Goal: Task Accomplishment & Management: Use online tool/utility

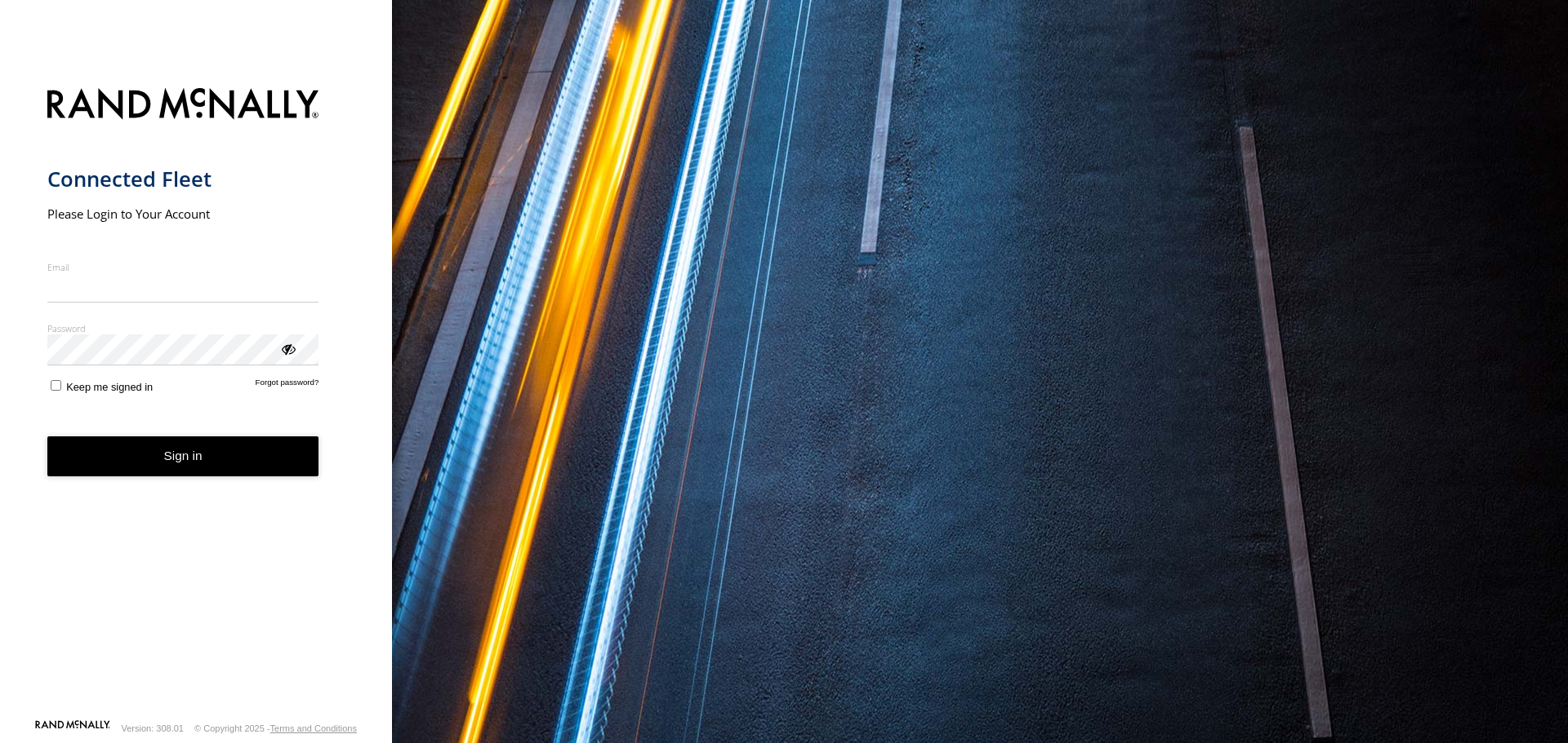
click at [319, 291] on nordpass-icon "main" at bounding box center [319, 288] width 0 height 14
click at [0, 743] on nordpass-autofill-portal at bounding box center [0, 743] width 0 height 0
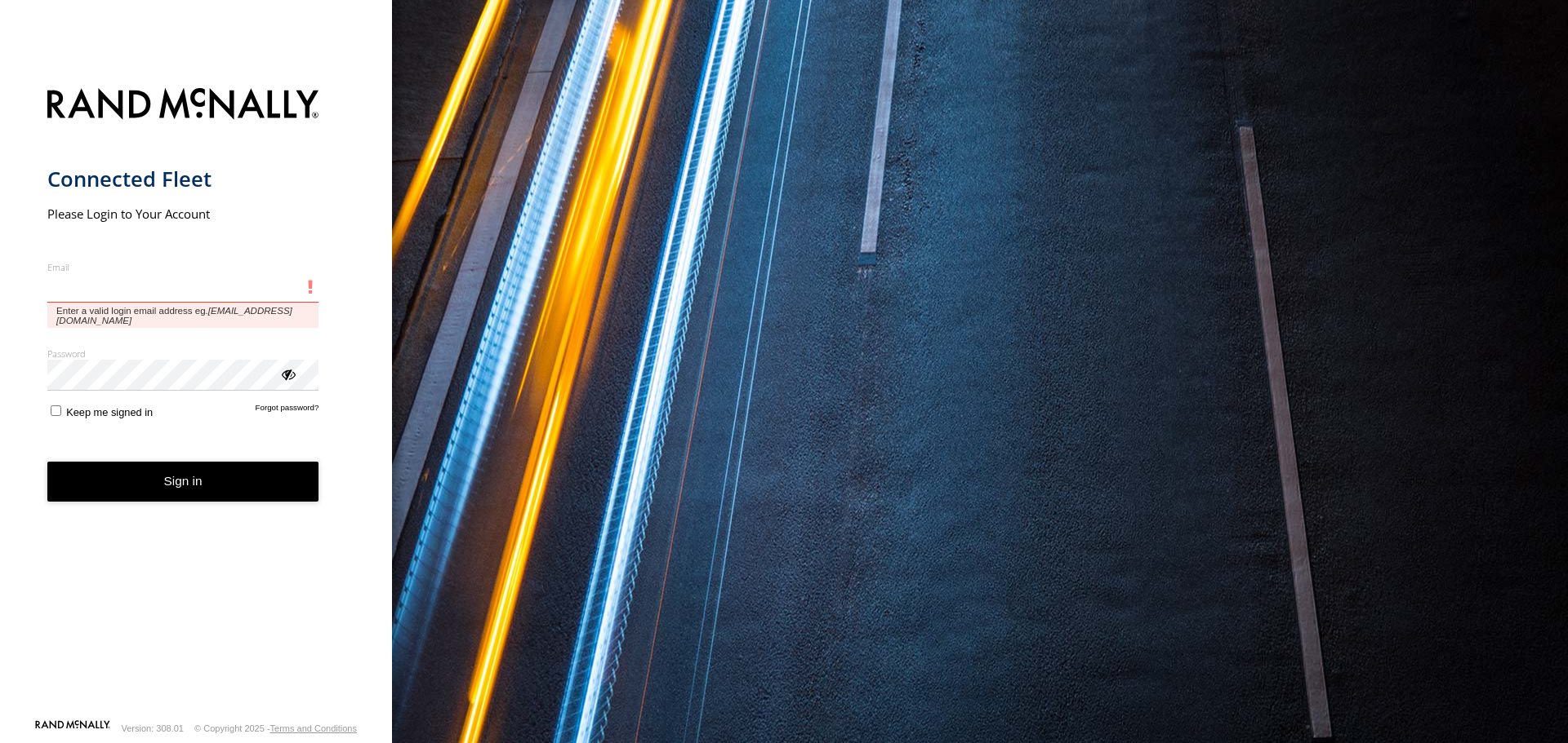
type input "**********"
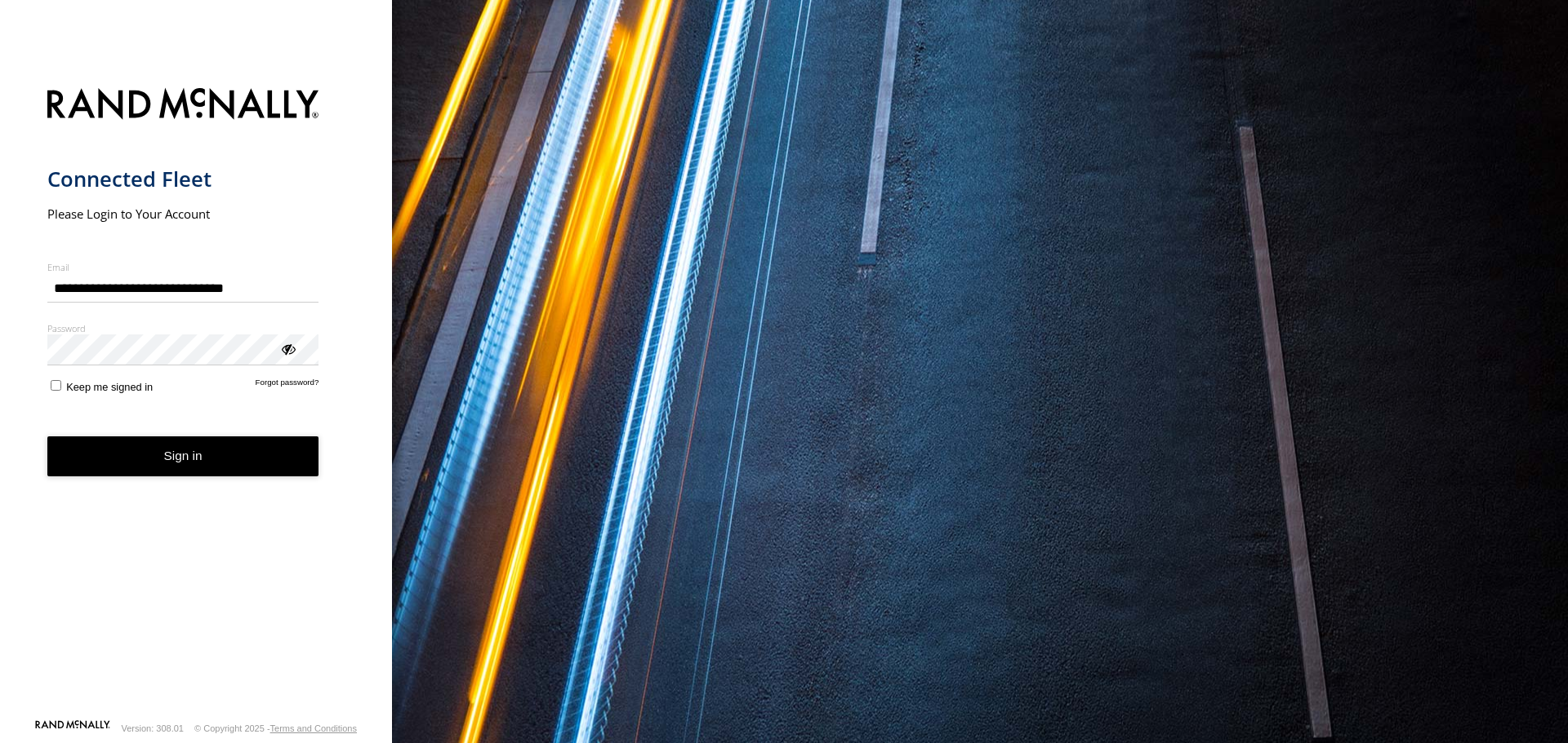
click at [175, 485] on form "**********" at bounding box center [195, 399] width 298 height 641
click at [220, 443] on button "Sign in" at bounding box center [183, 457] width 272 height 40
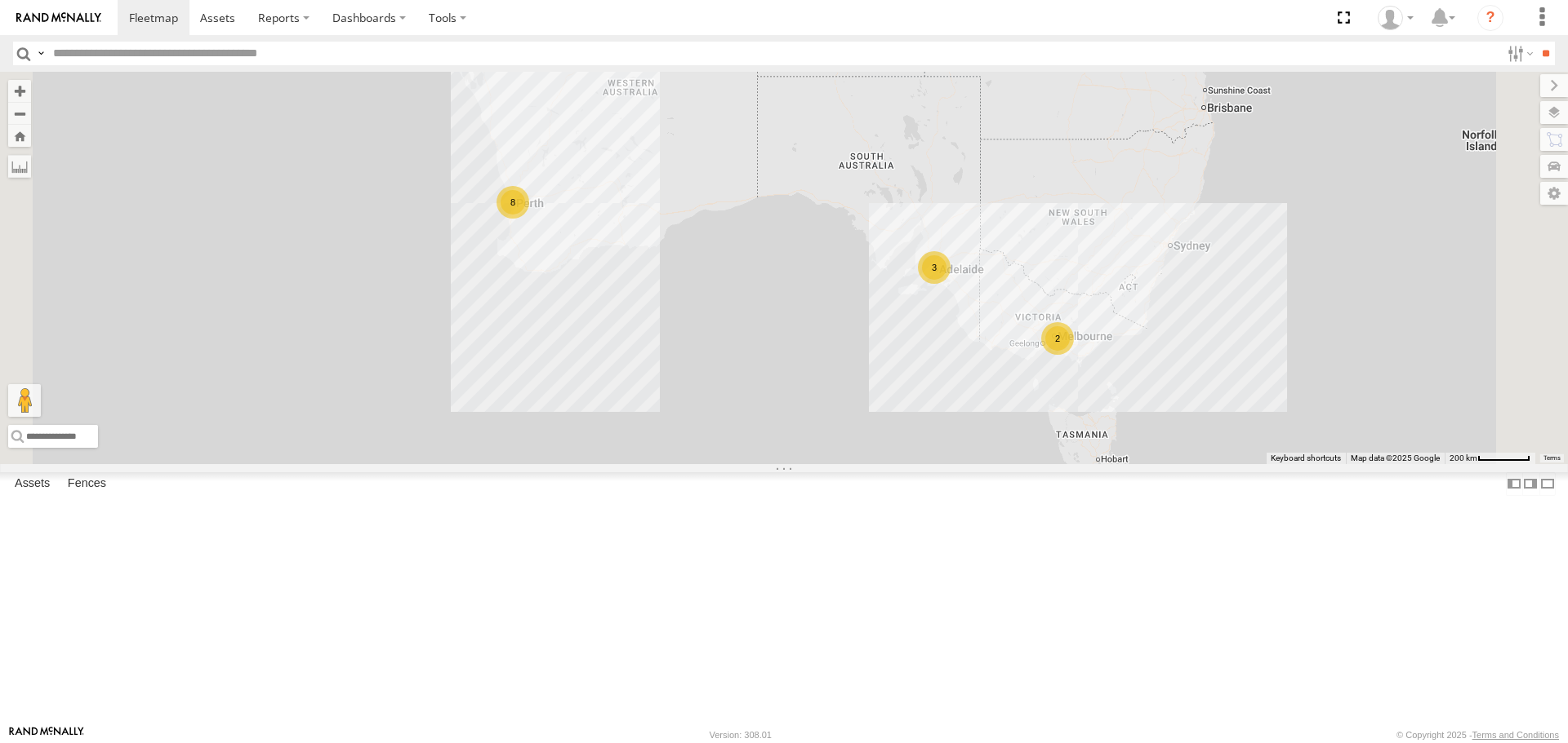
click at [1073, 355] on div "2" at bounding box center [1057, 339] width 33 height 33
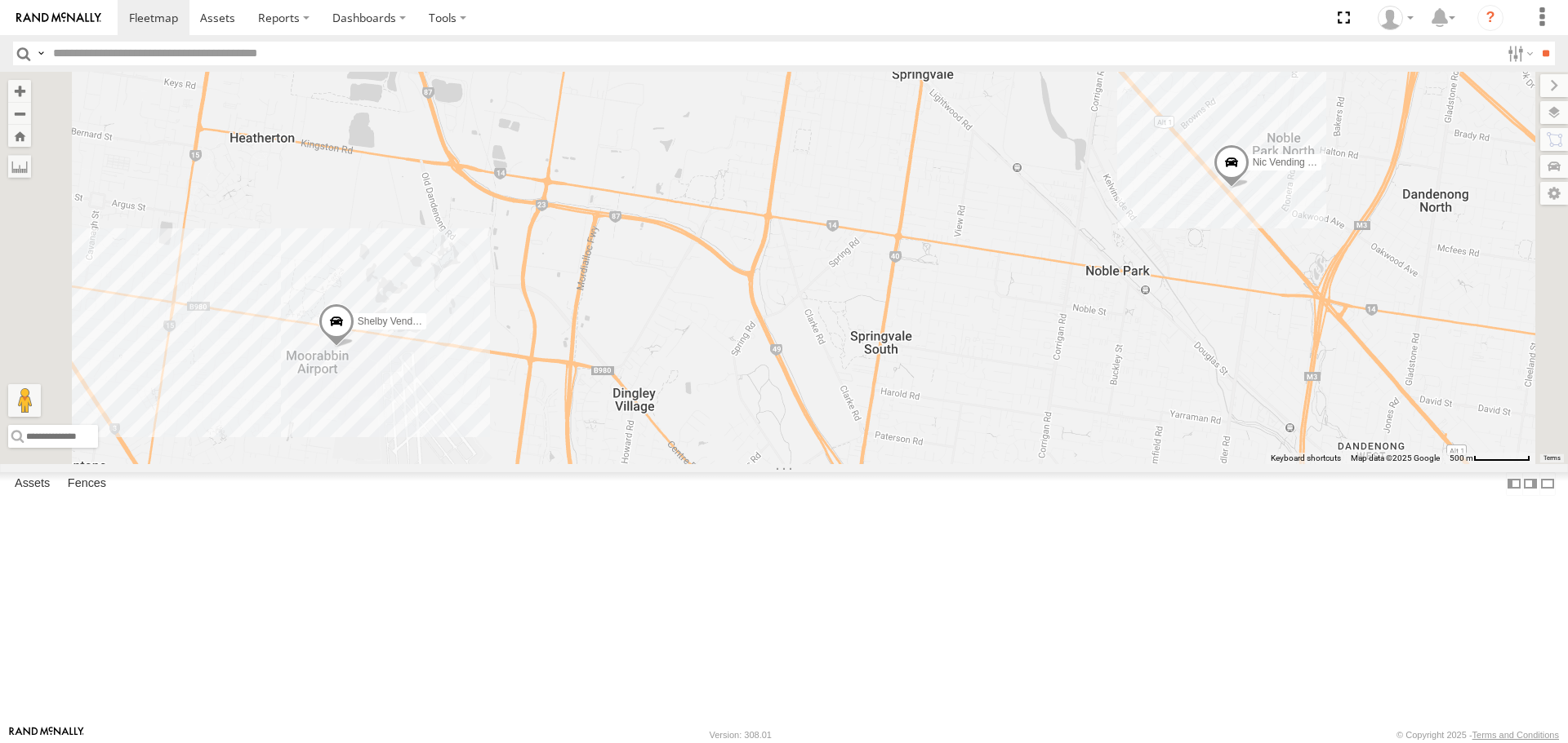
click at [0, 0] on link at bounding box center [0, 0] width 0 height 0
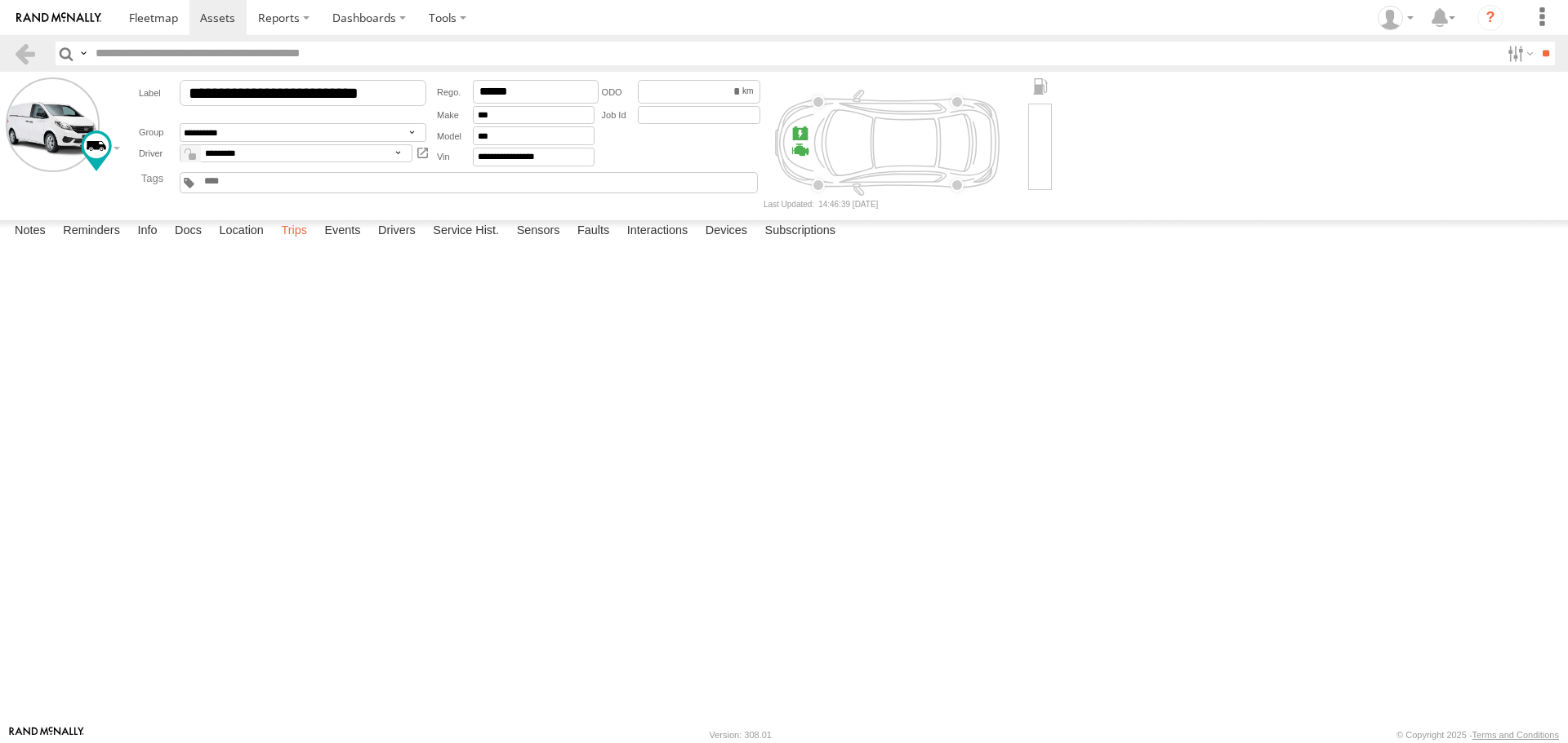
click at [298, 243] on label "Trips" at bounding box center [294, 231] width 42 height 23
click at [55, 14] on img at bounding box center [58, 18] width 85 height 11
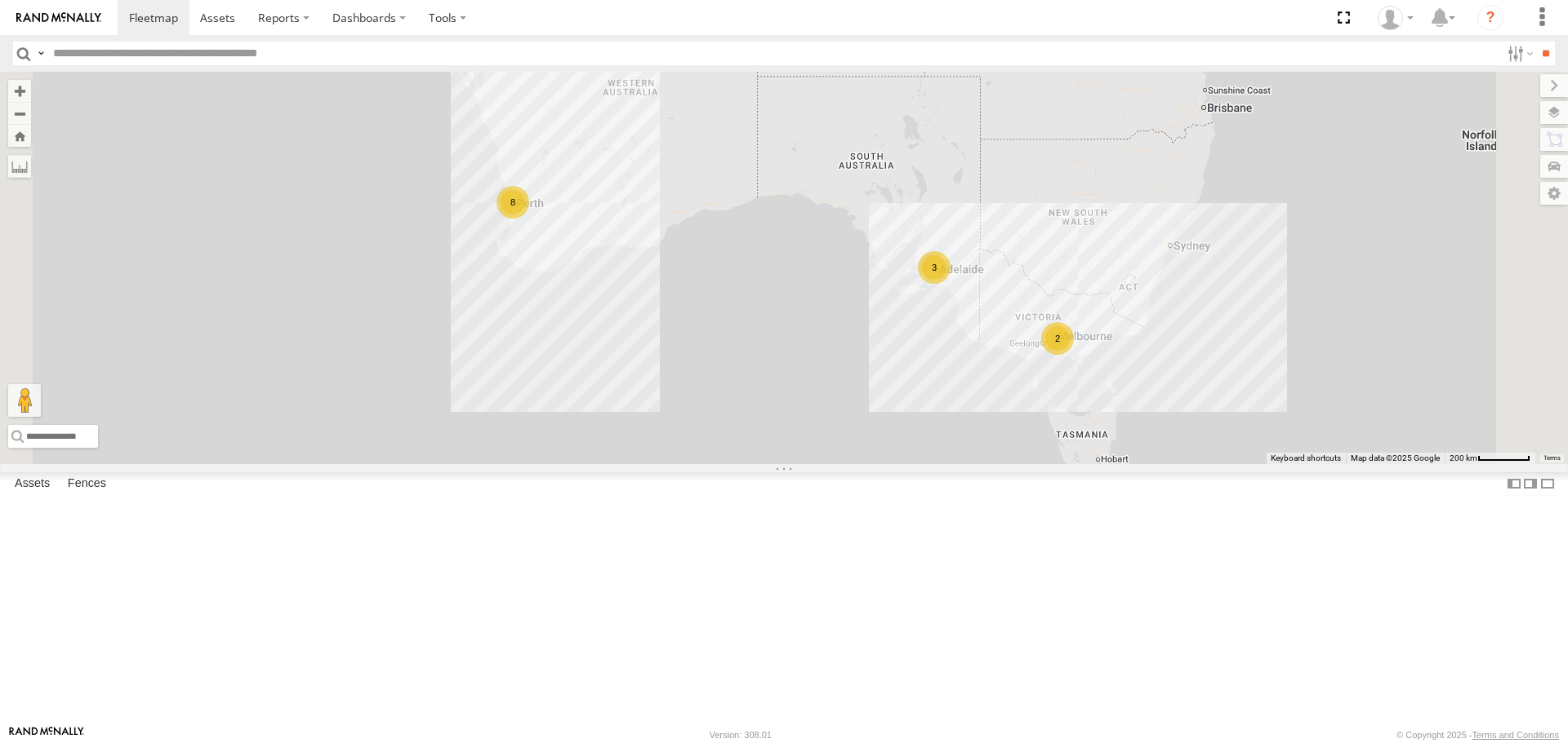
click at [1073, 355] on div "2" at bounding box center [1057, 339] width 33 height 33
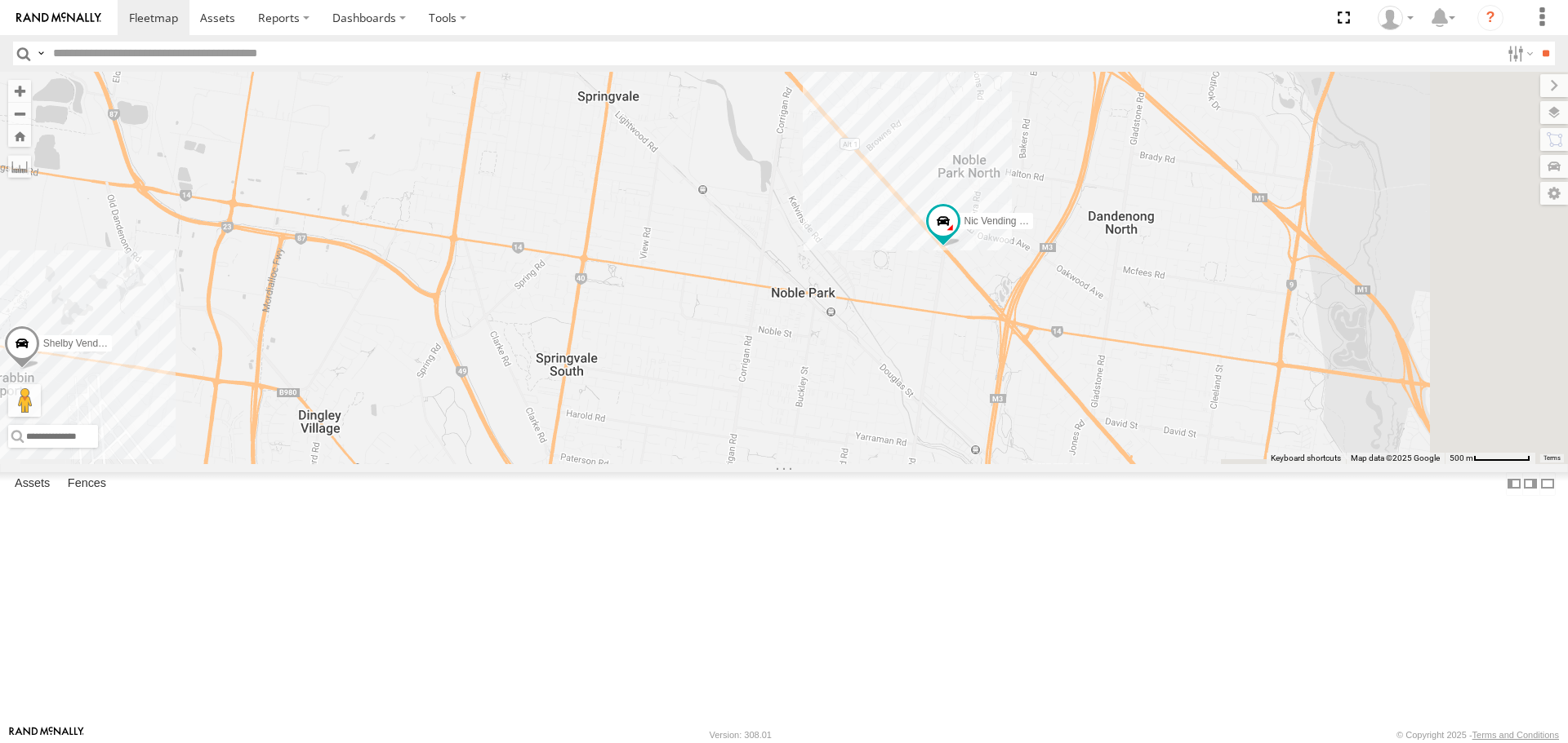
drag, startPoint x: 1486, startPoint y: 430, endPoint x: 1169, endPoint y: 477, distance: 320.5
click at [1169, 464] on div "Nic Vending Van 2BW 7XY Shelby Vending Van 1ZU-5DF" at bounding box center [784, 268] width 1568 height 392
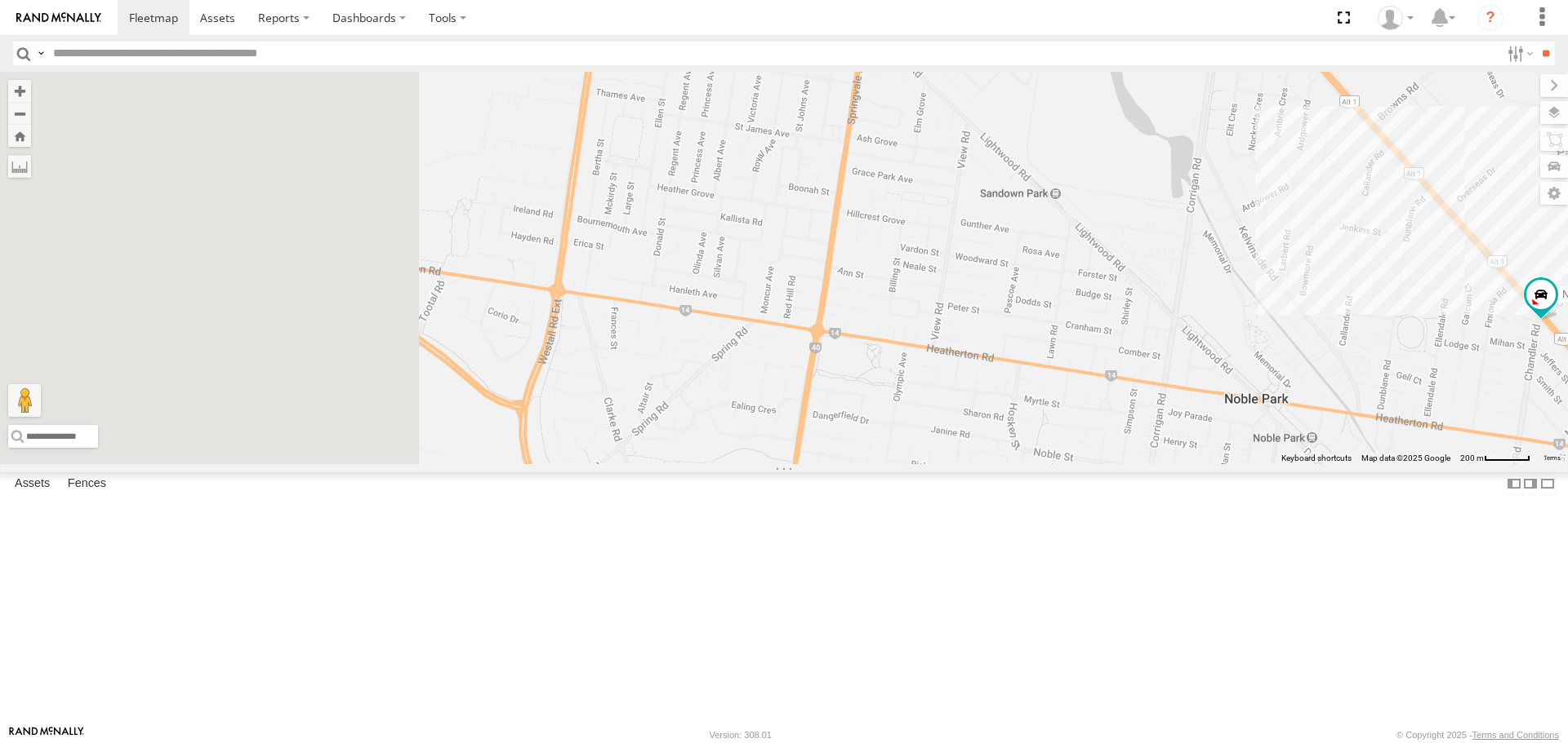
drag, startPoint x: 1043, startPoint y: 564, endPoint x: 1549, endPoint y: 609, distance: 508.0
click at [1567, 464] on div "Nic Vending Van 2BW 7XY Shelby Vending Van 1ZU-5DF" at bounding box center [784, 268] width 1568 height 392
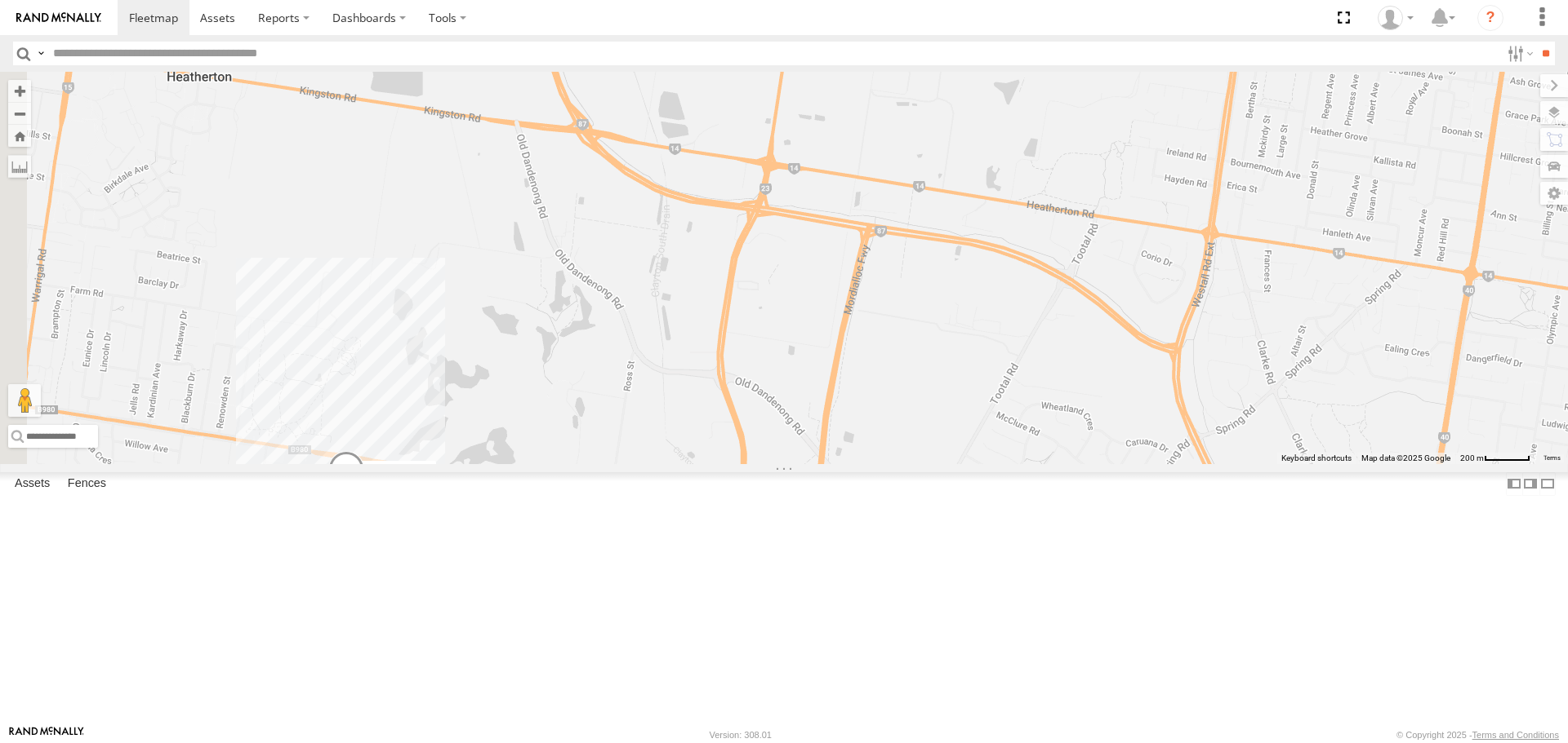
drag, startPoint x: 938, startPoint y: 556, endPoint x: 1383, endPoint y: 423, distance: 464.5
click at [1383, 423] on div "Nic Vending Van 2BW 7XY Shelby Vending Van 1ZU-5DF" at bounding box center [784, 268] width 1568 height 392
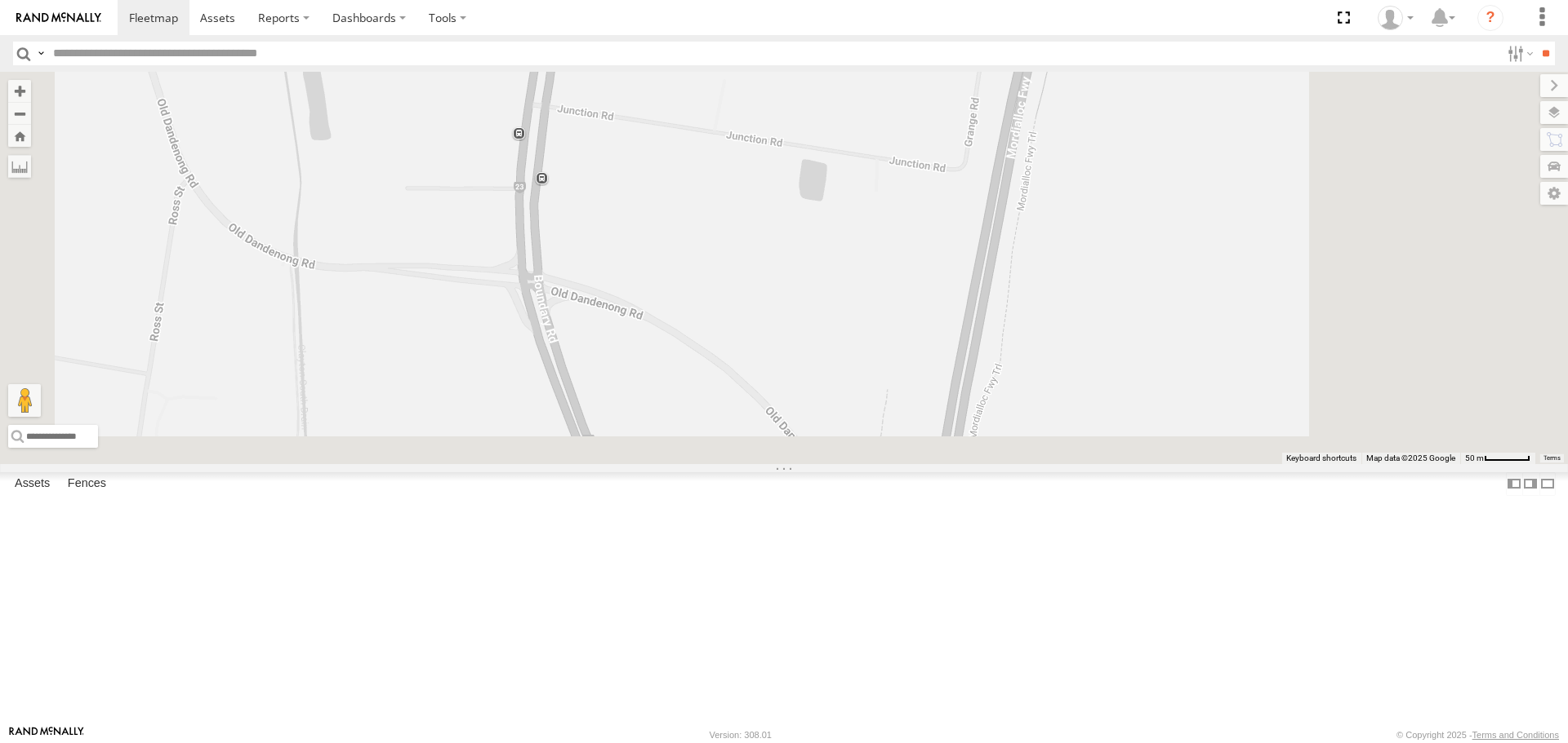
drag, startPoint x: 886, startPoint y: 291, endPoint x: 816, endPoint y: 19, distance: 280.9
click at [820, 36] on body at bounding box center [784, 371] width 1568 height 743
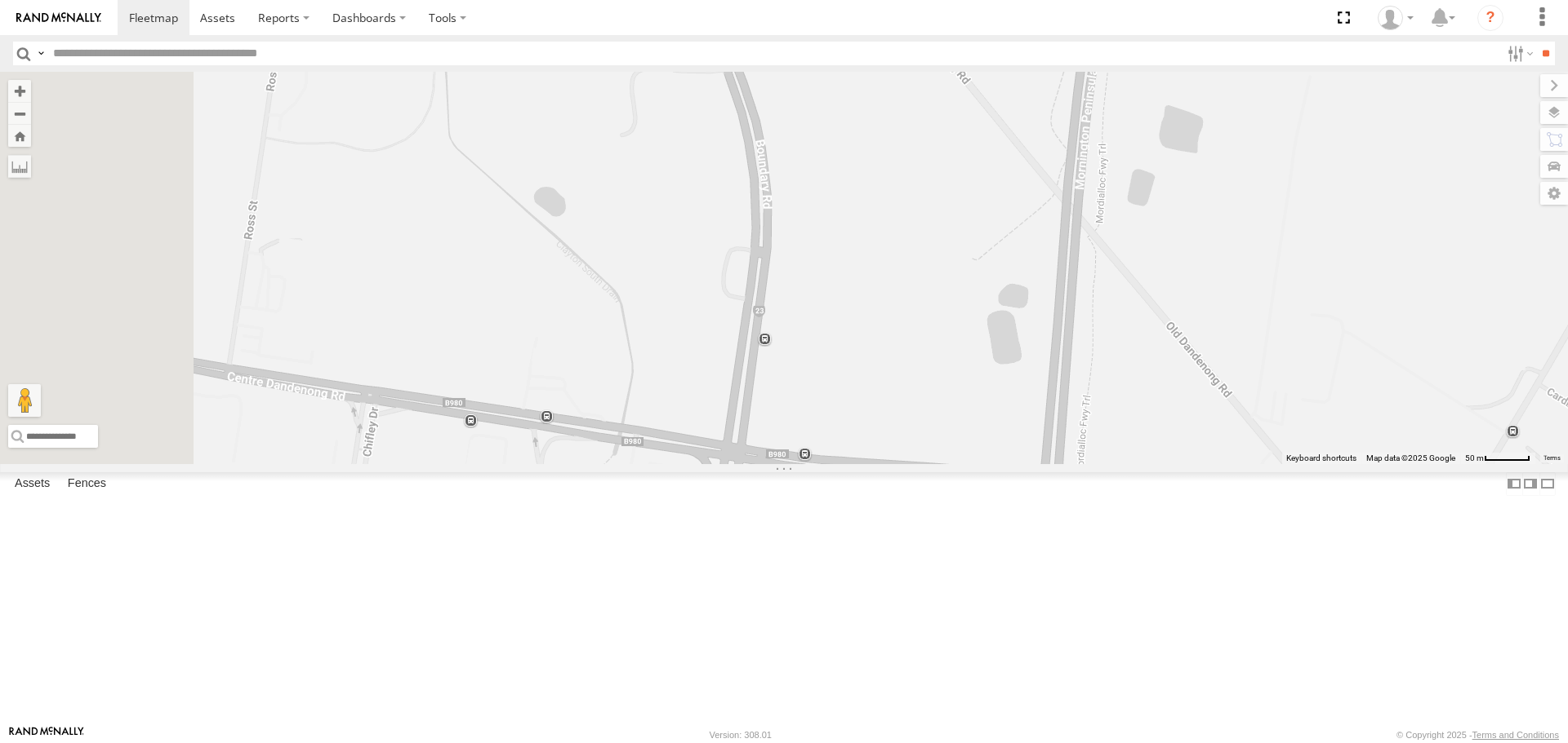
drag, startPoint x: 771, startPoint y: 229, endPoint x: 939, endPoint y: 44, distance: 249.9
click at [939, 44] on body at bounding box center [784, 371] width 1568 height 743
